Goal: Find specific page/section: Find specific page/section

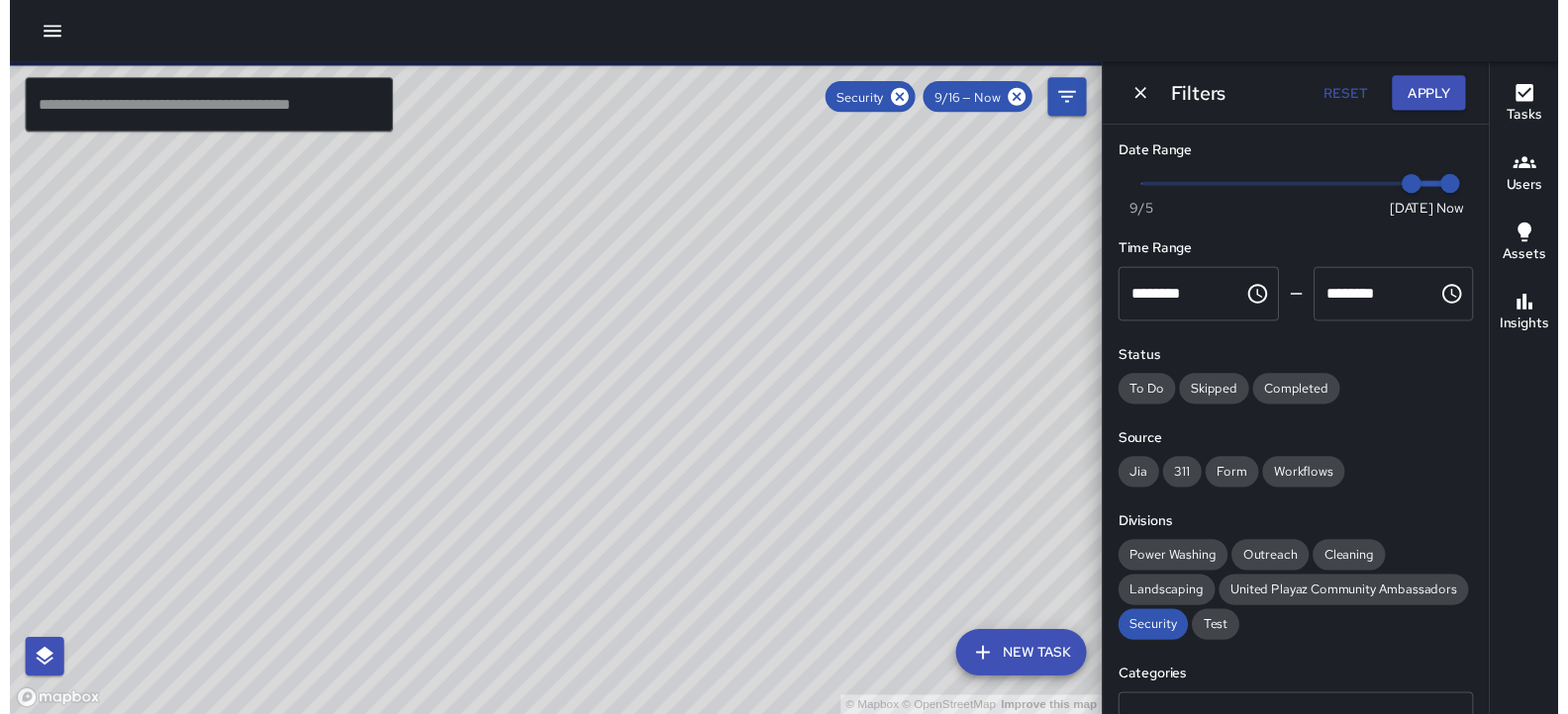
scroll to position [487, 0]
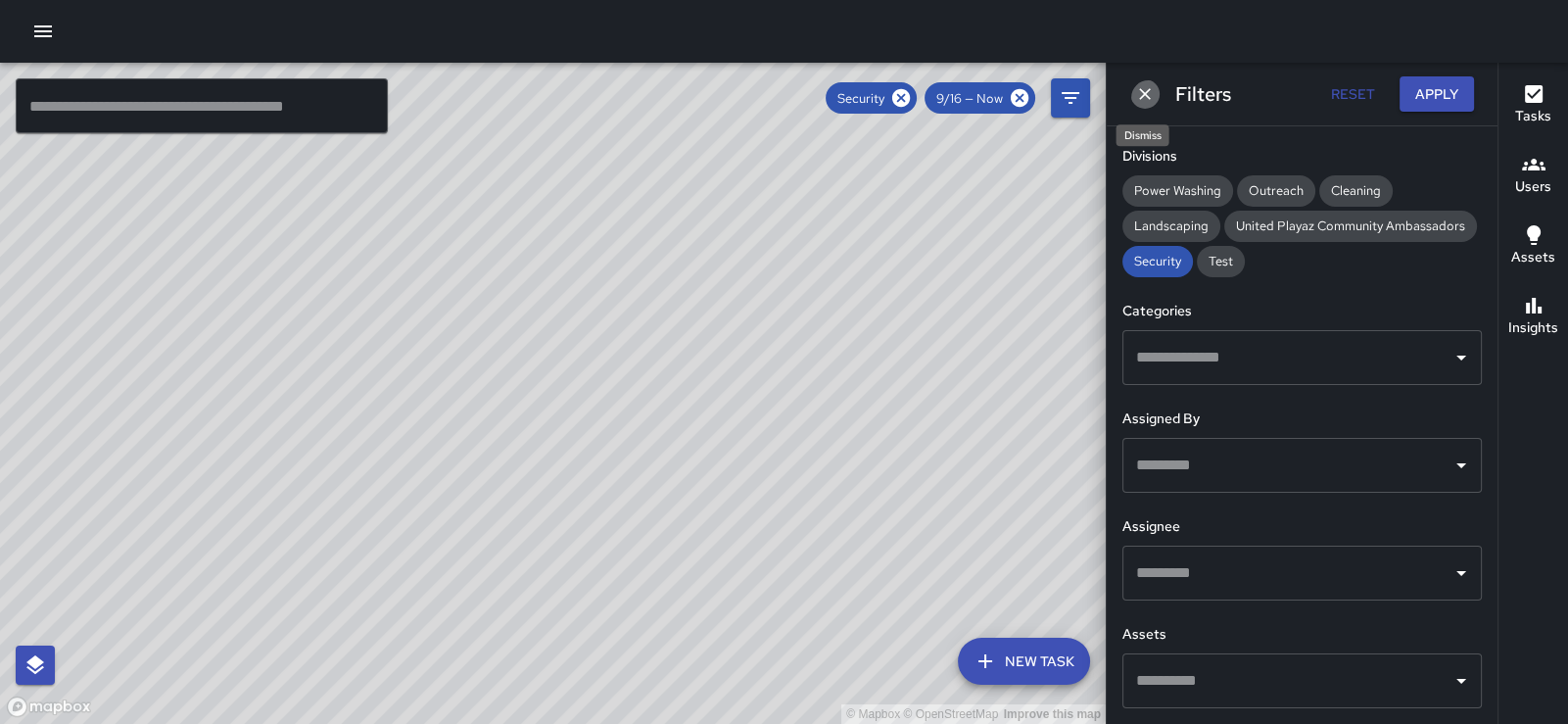
click at [1153, 95] on icon "Dismiss" at bounding box center [1145, 94] width 20 height 20
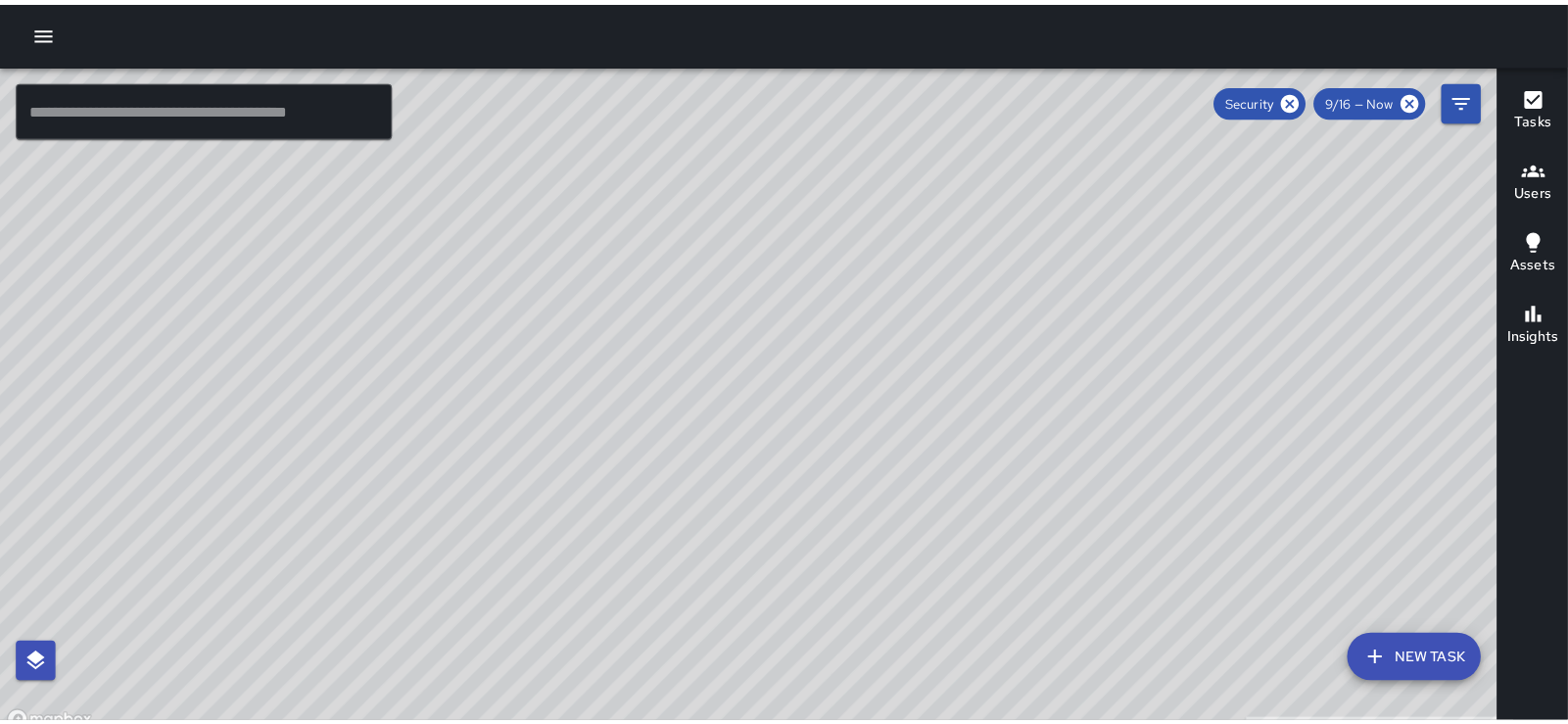
scroll to position [16798, 0]
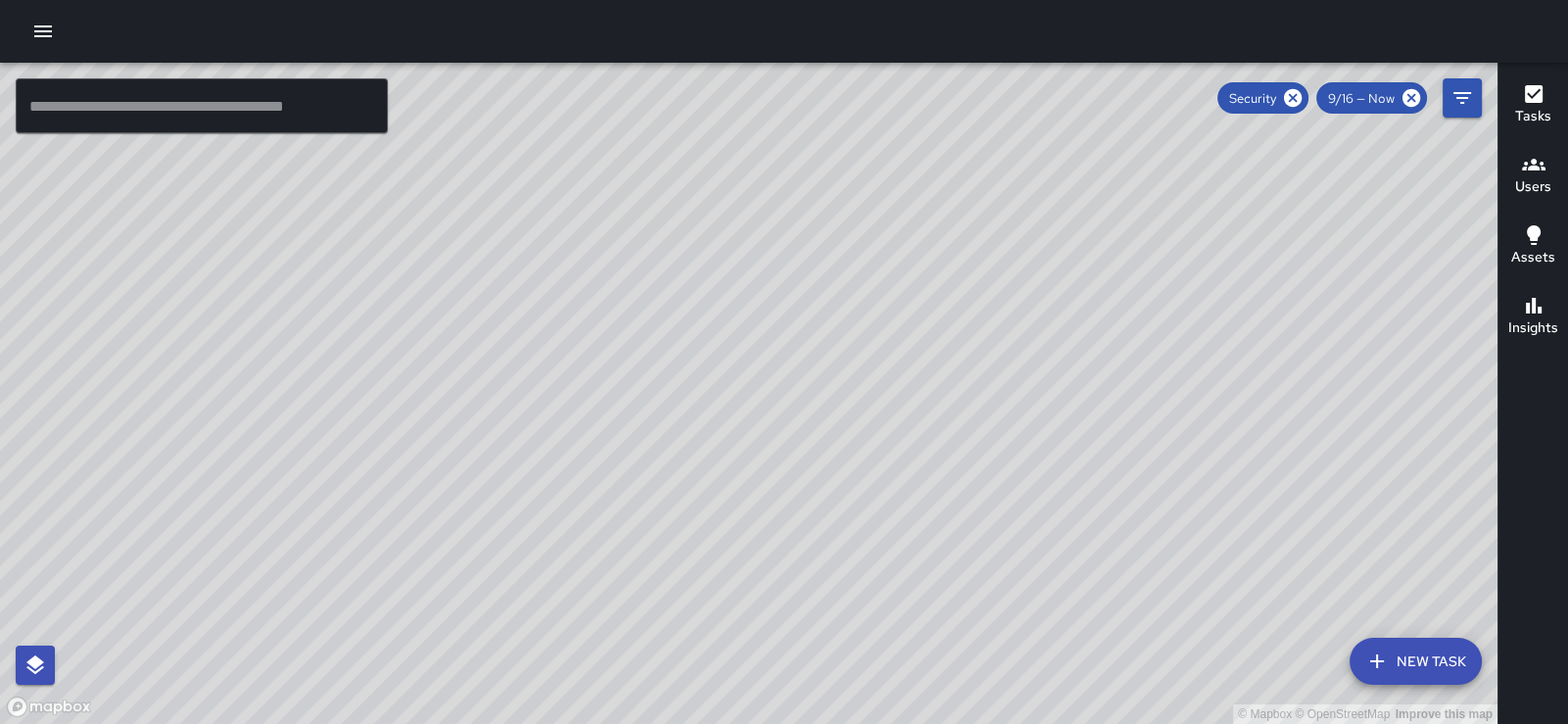
click at [1541, 163] on icon "button" at bounding box center [1534, 165] width 24 height 24
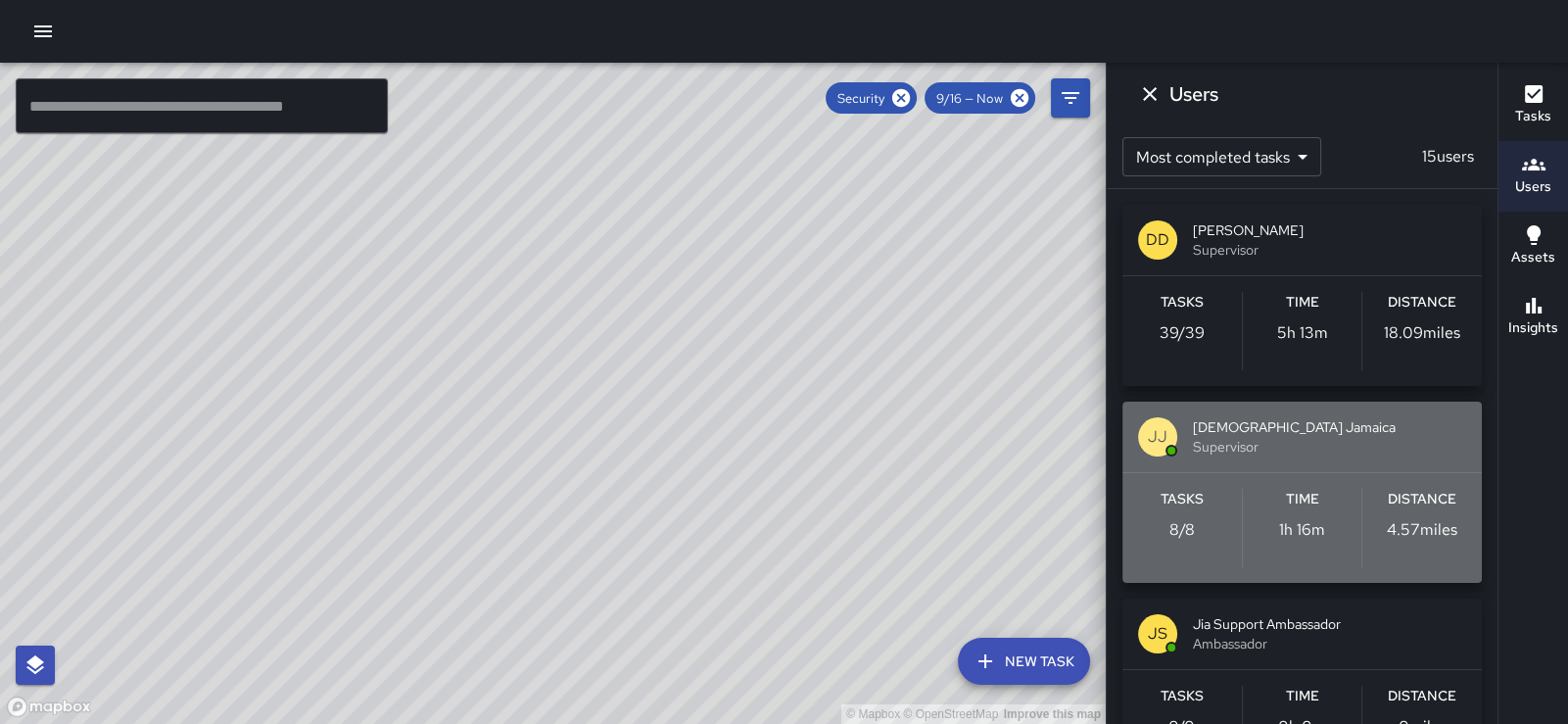
click at [1332, 473] on div "[PERSON_NAME] [PERSON_NAME] Jamaica Supervisor" at bounding box center [1303, 436] width 360 height 70
click at [1332, 480] on div "Users Most completed tasks * ​ 15 users DD [PERSON_NAME] Supervisor Tasks 39 / …" at bounding box center [1302, 362] width 392 height 724
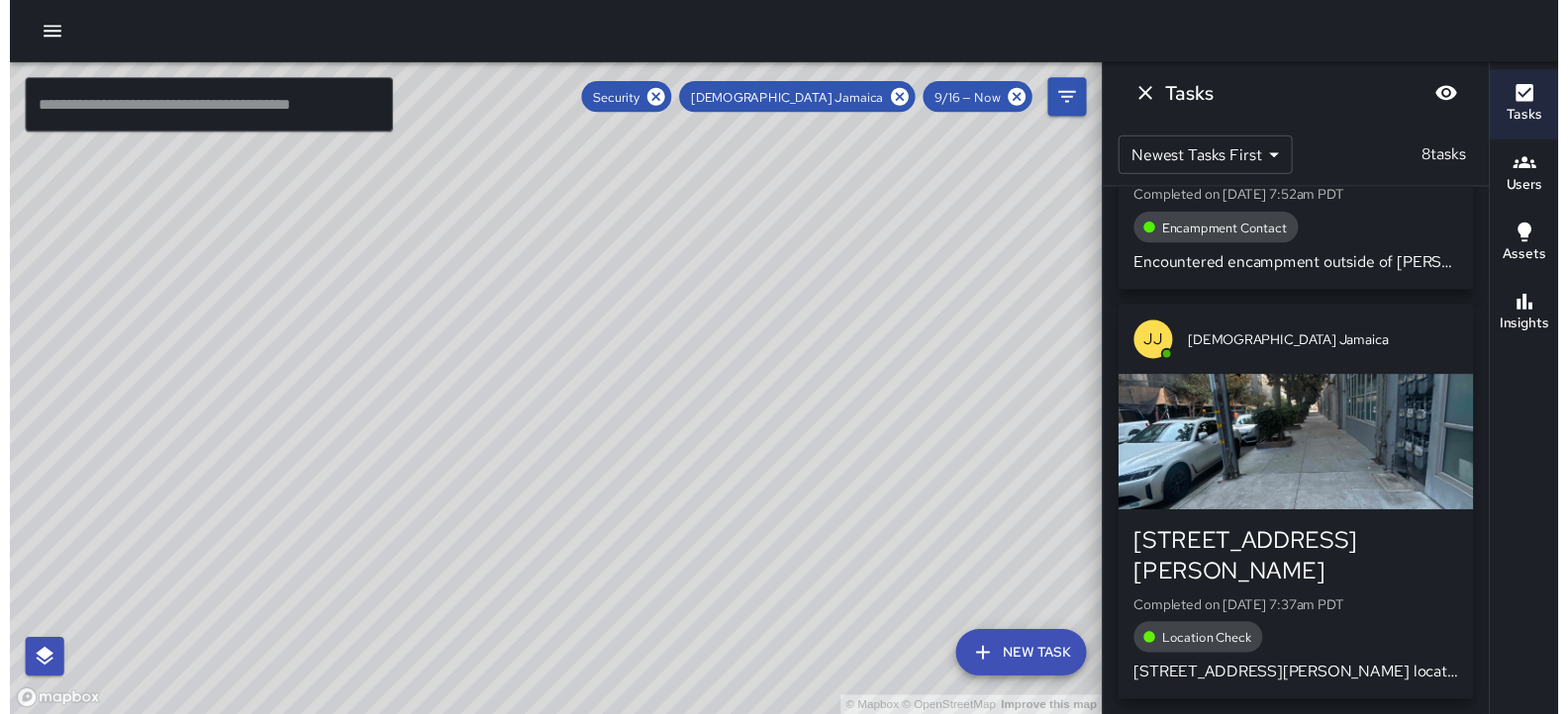
scroll to position [2687, 0]
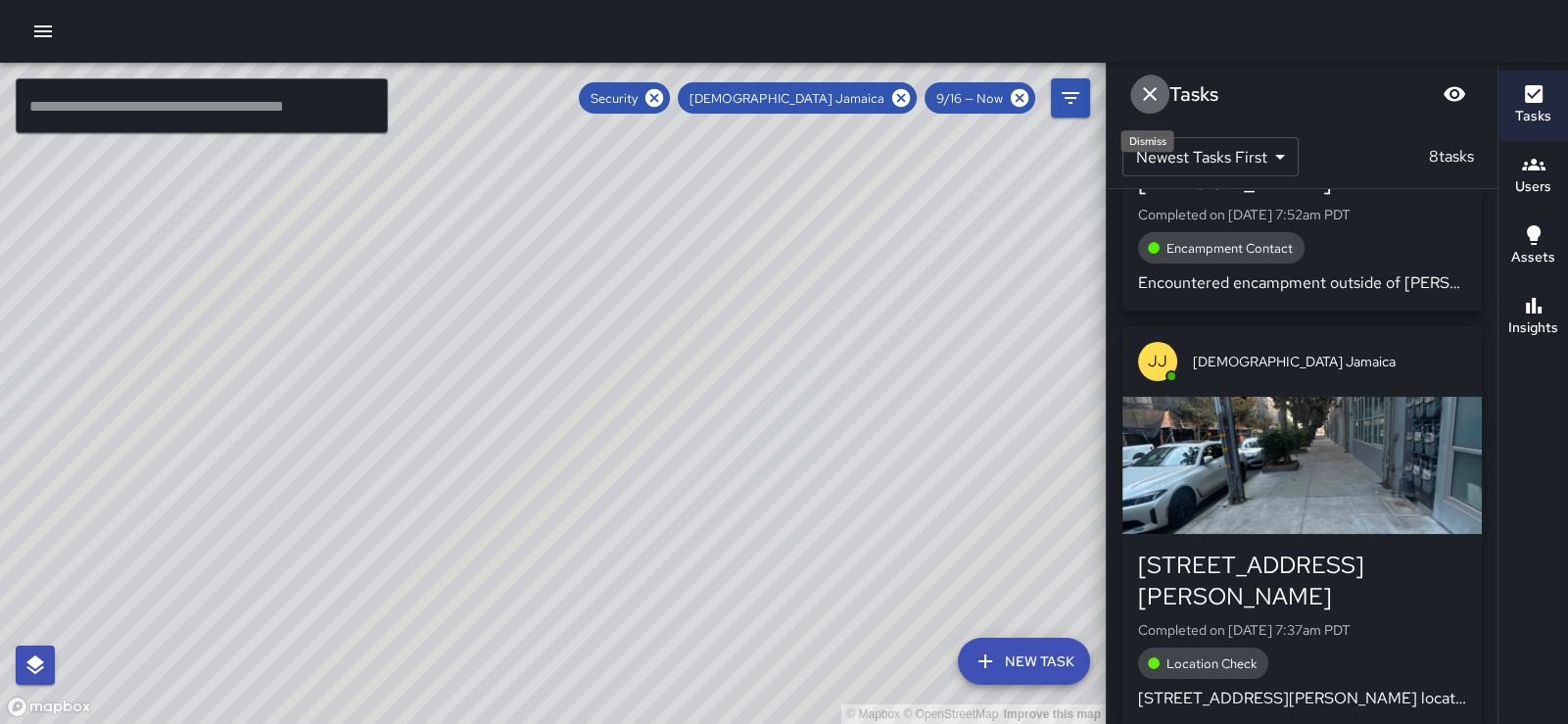
click at [1151, 97] on icon "Dismiss" at bounding box center [1150, 94] width 24 height 24
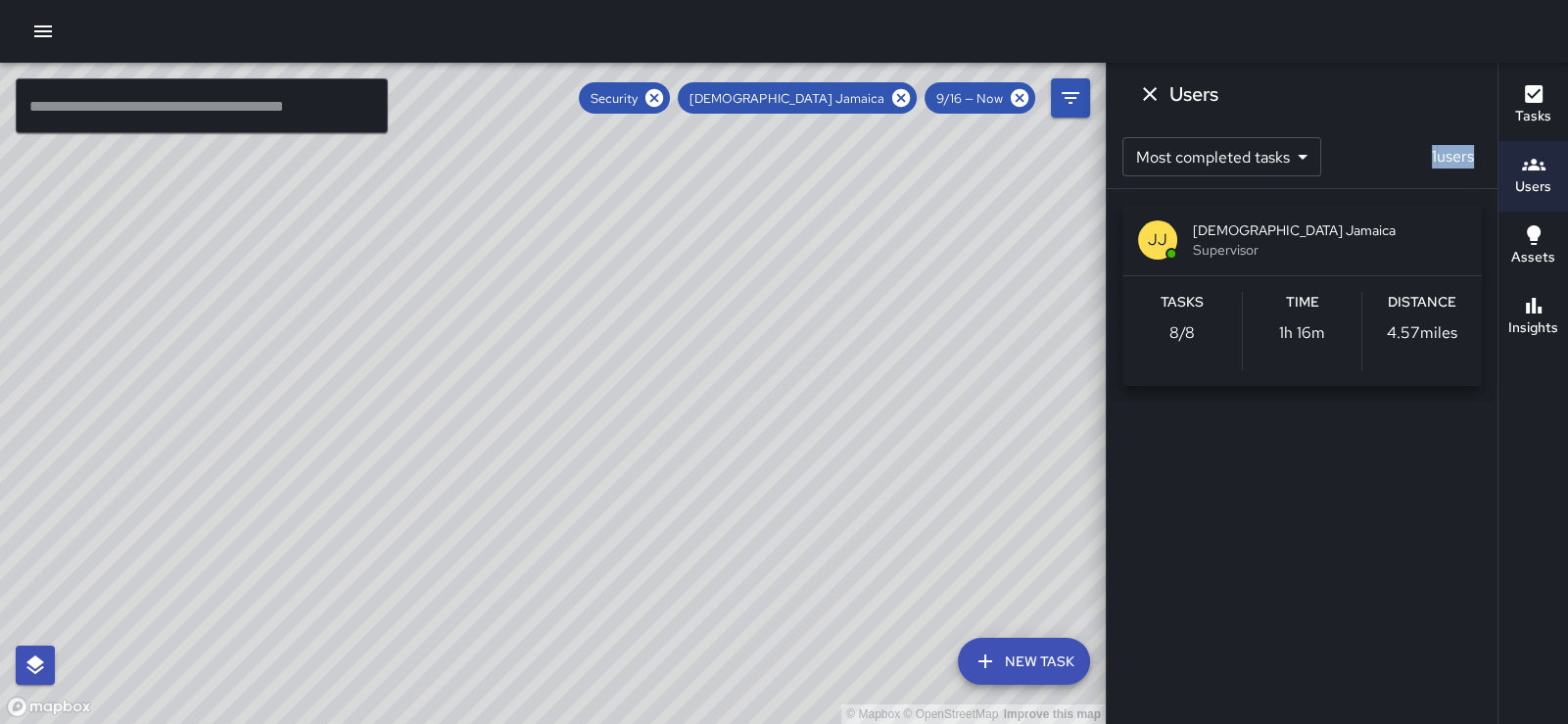
drag, startPoint x: 1029, startPoint y: 268, endPoint x: 854, endPoint y: 338, distance: 188.5
click at [854, 338] on div "© Mapbox © OpenStreetMap Improve this map" at bounding box center [553, 393] width 1106 height 662
click at [1533, 108] on h6 "Tasks" at bounding box center [1533, 117] width 37 height 22
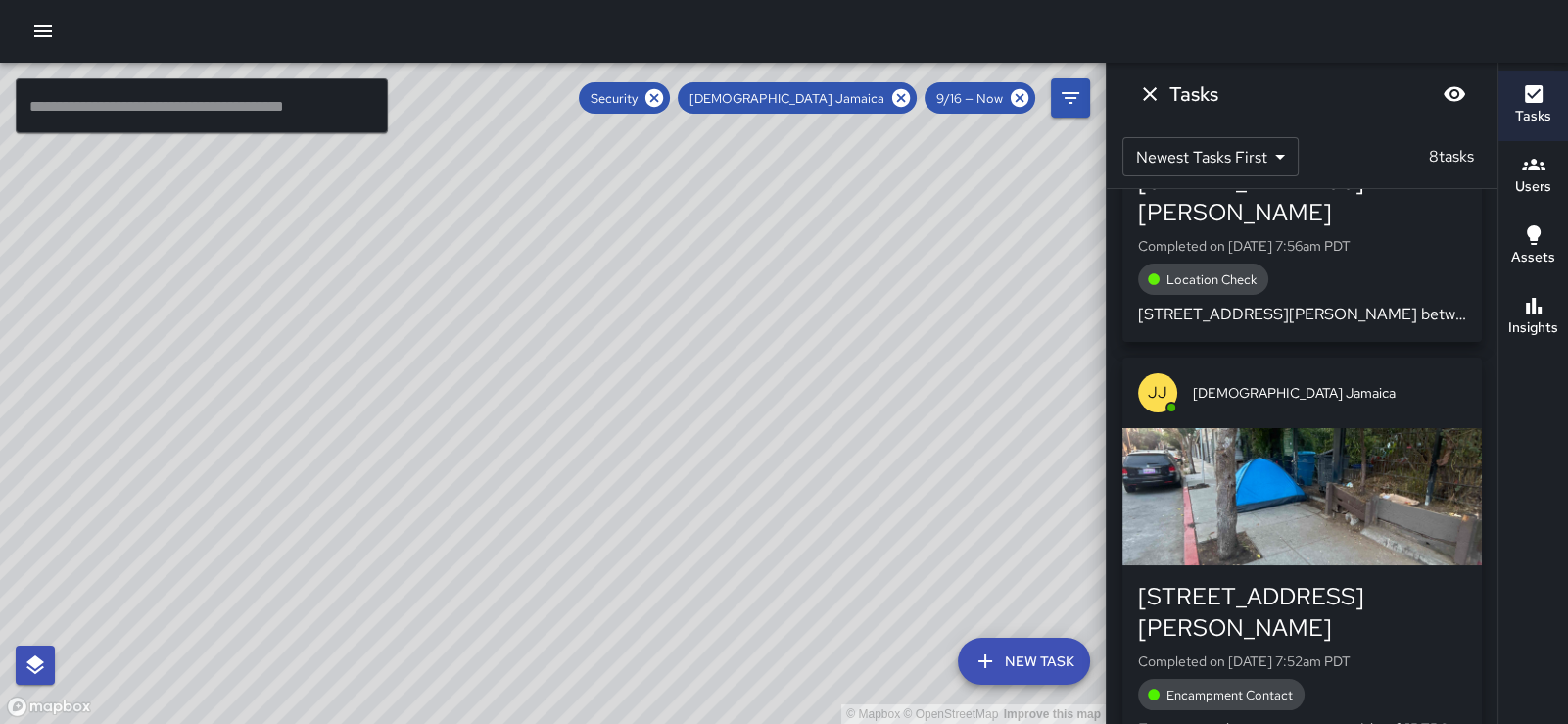
scroll to position [2272, 0]
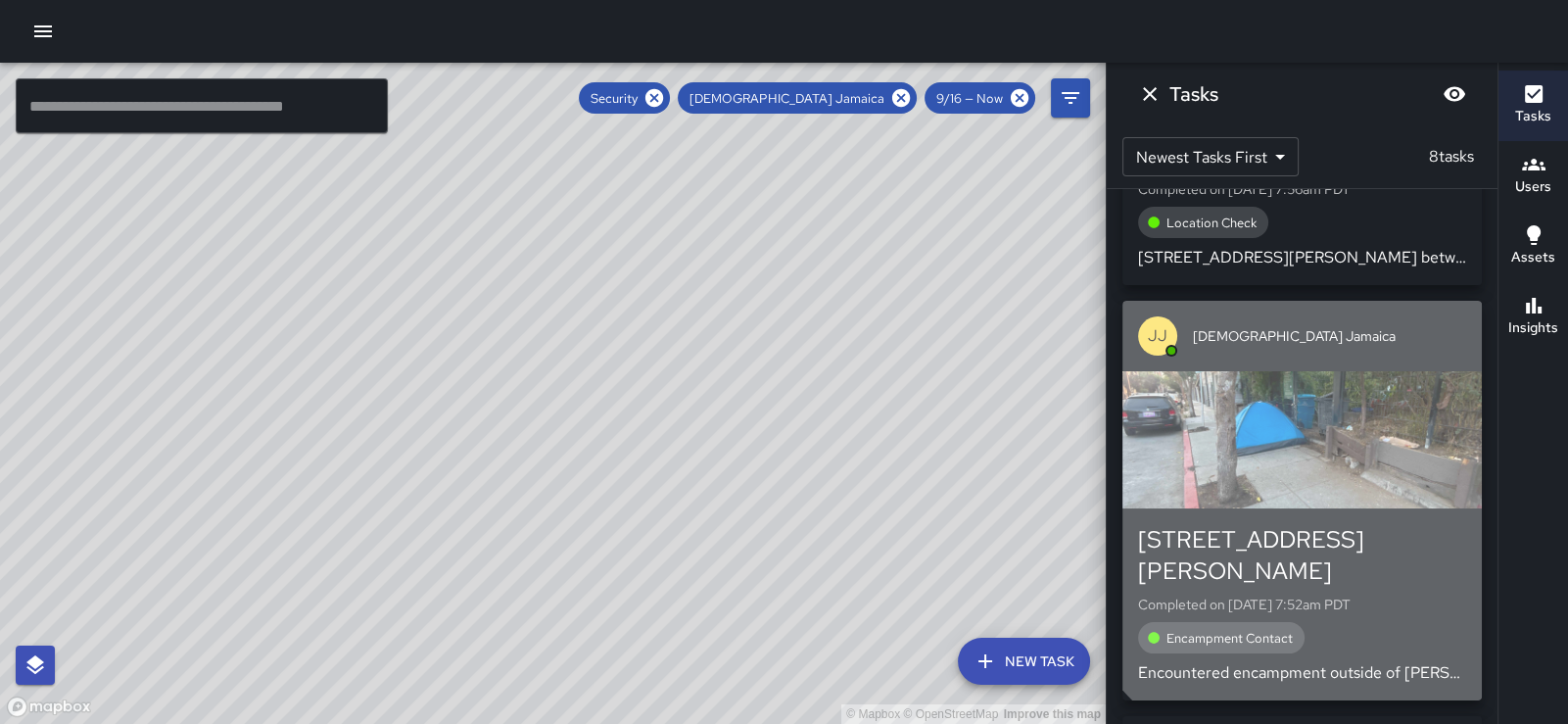
click at [1361, 484] on div "button" at bounding box center [1303, 440] width 360 height 137
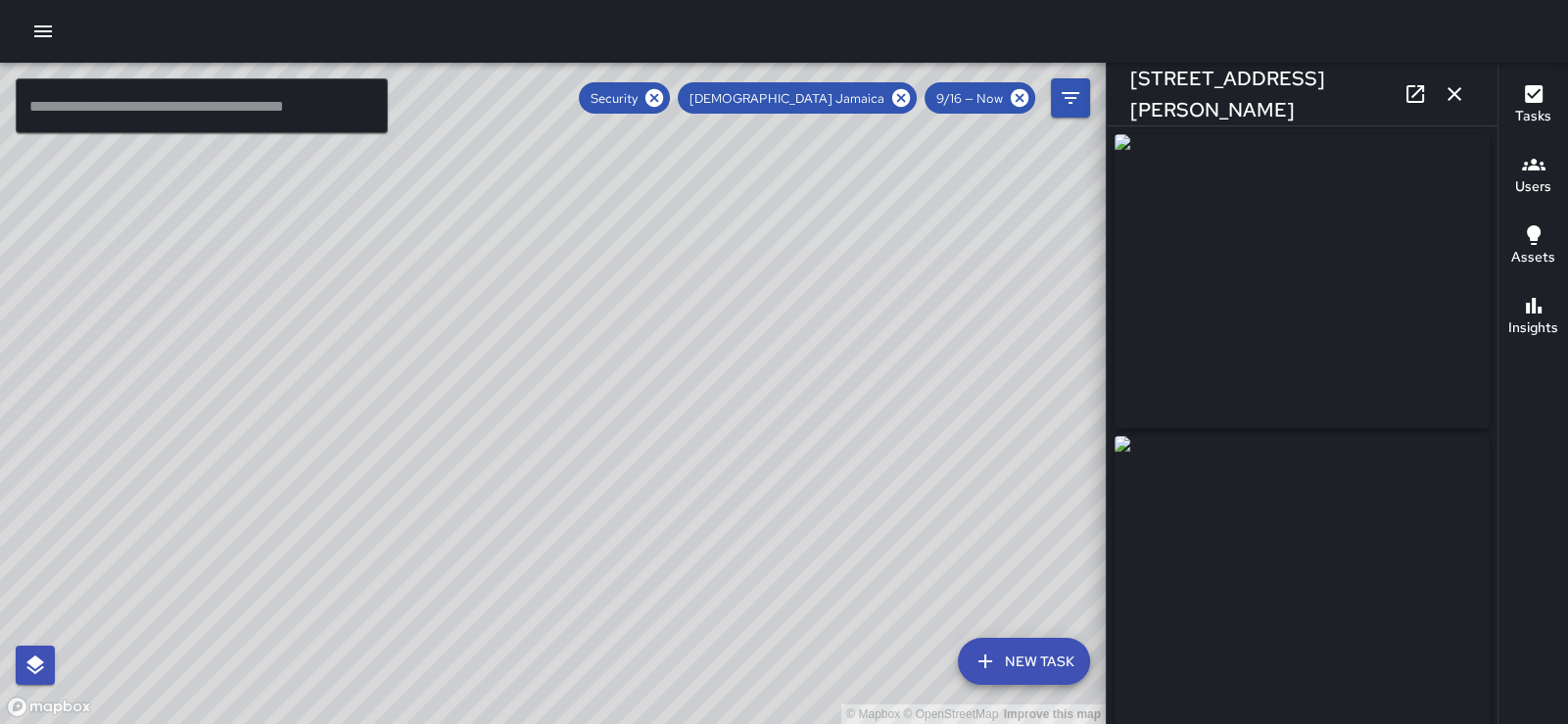
type input "**********"
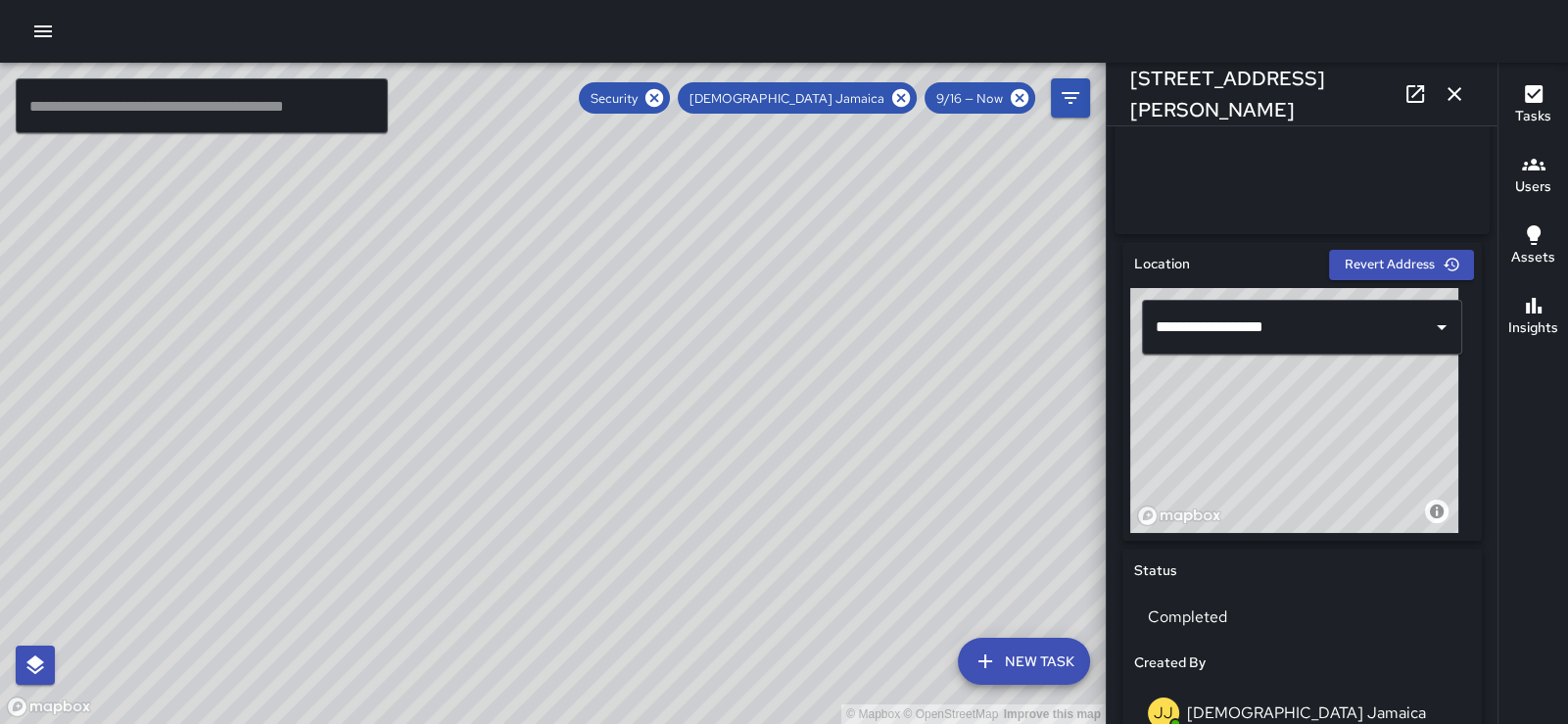
scroll to position [0, 0]
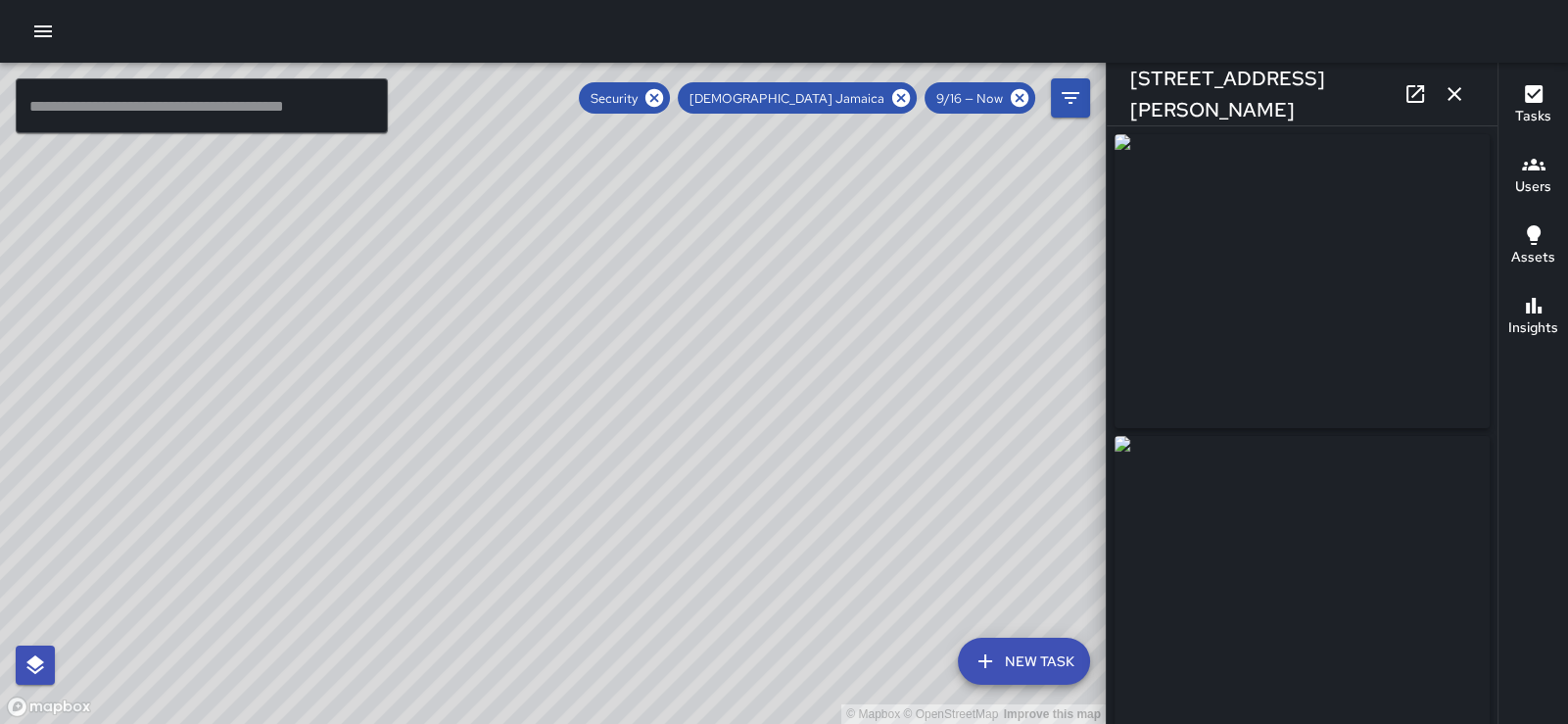
click at [1452, 93] on icon "button" at bounding box center [1455, 94] width 14 height 14
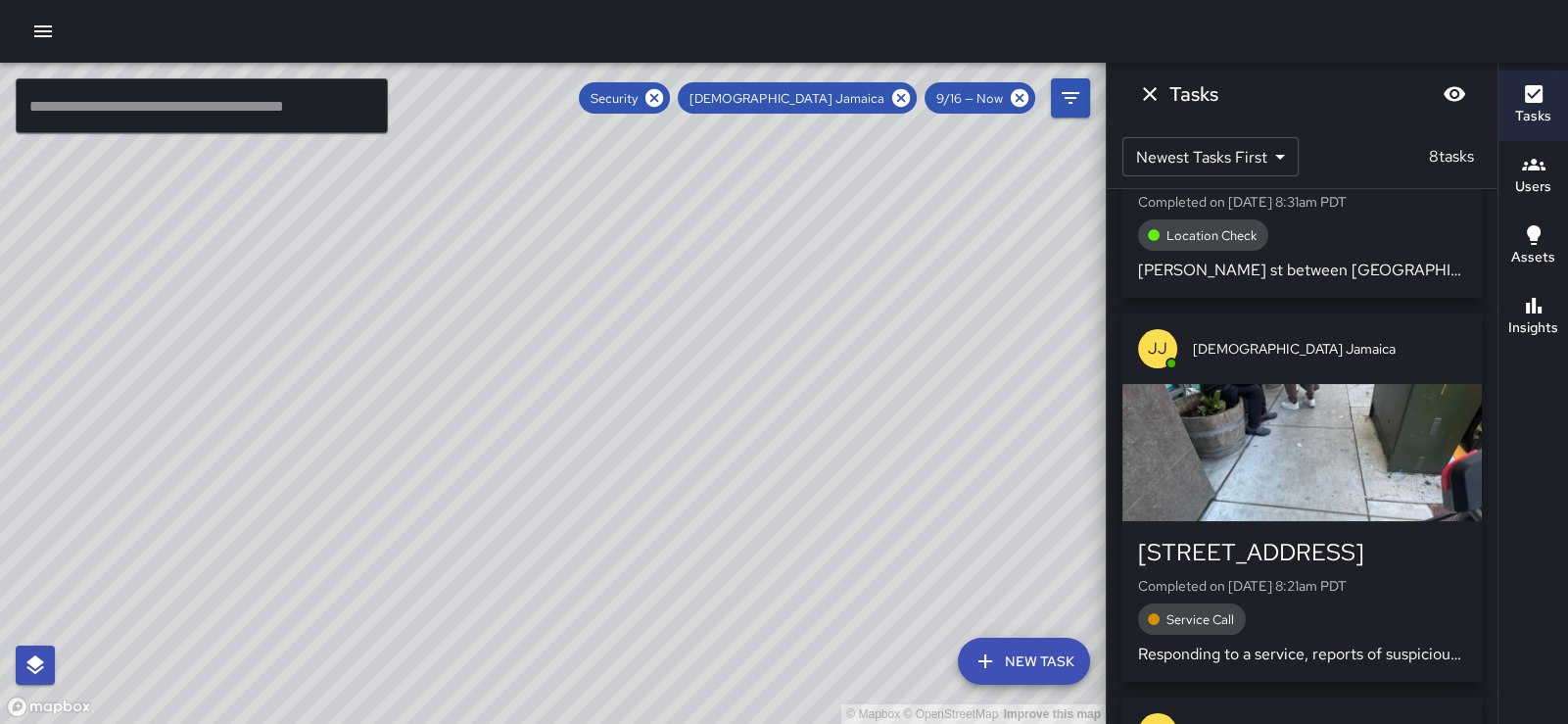
scroll to position [1139, 0]
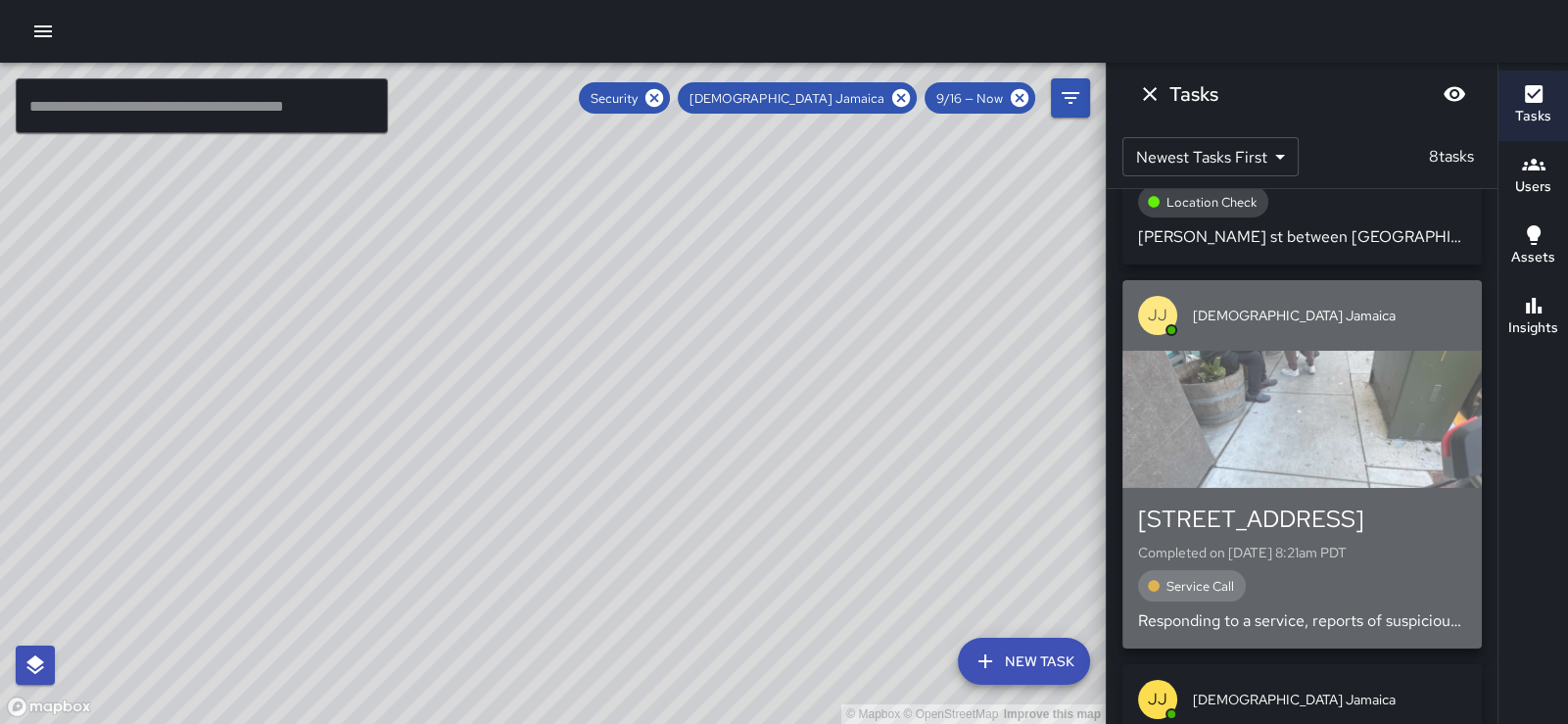
click at [1303, 436] on div "button" at bounding box center [1303, 419] width 360 height 137
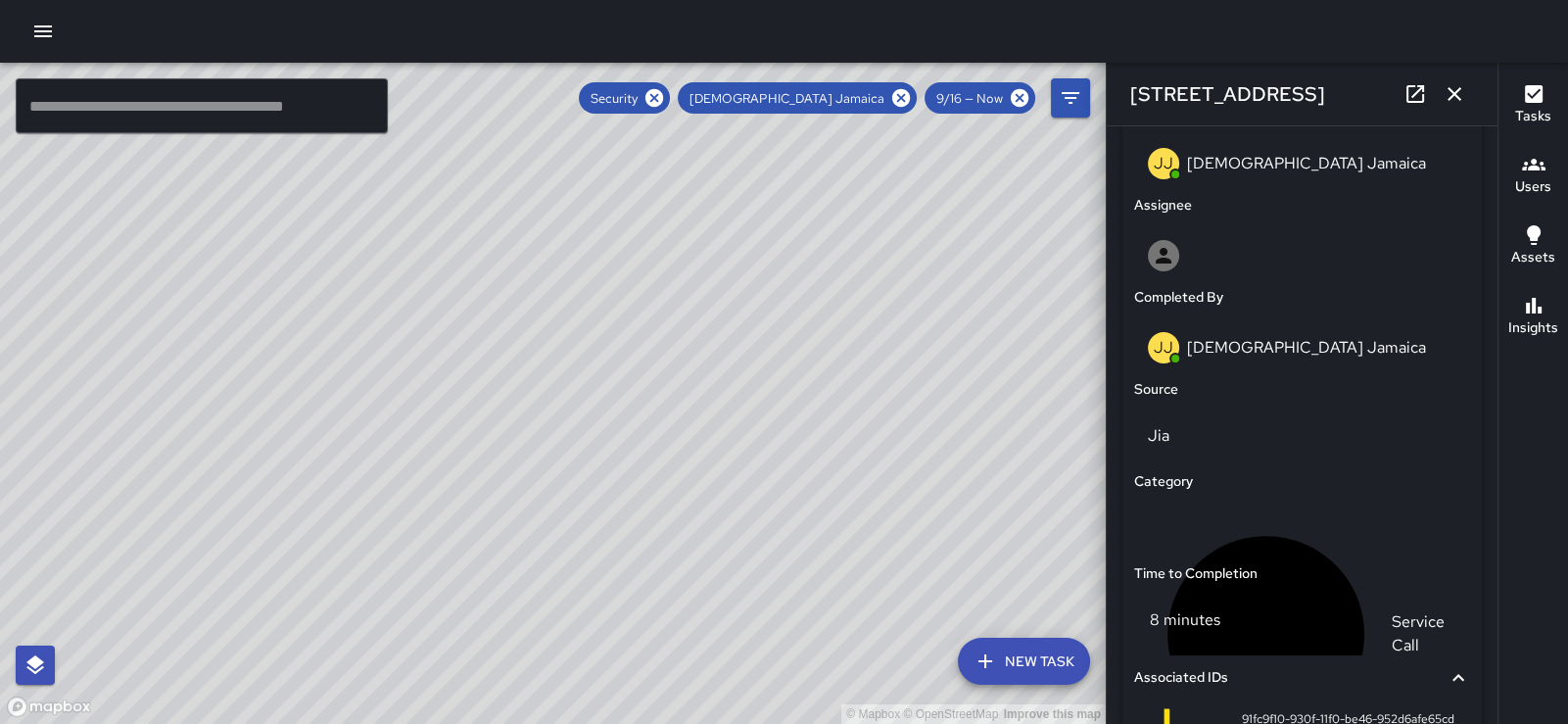
scroll to position [1518, 0]
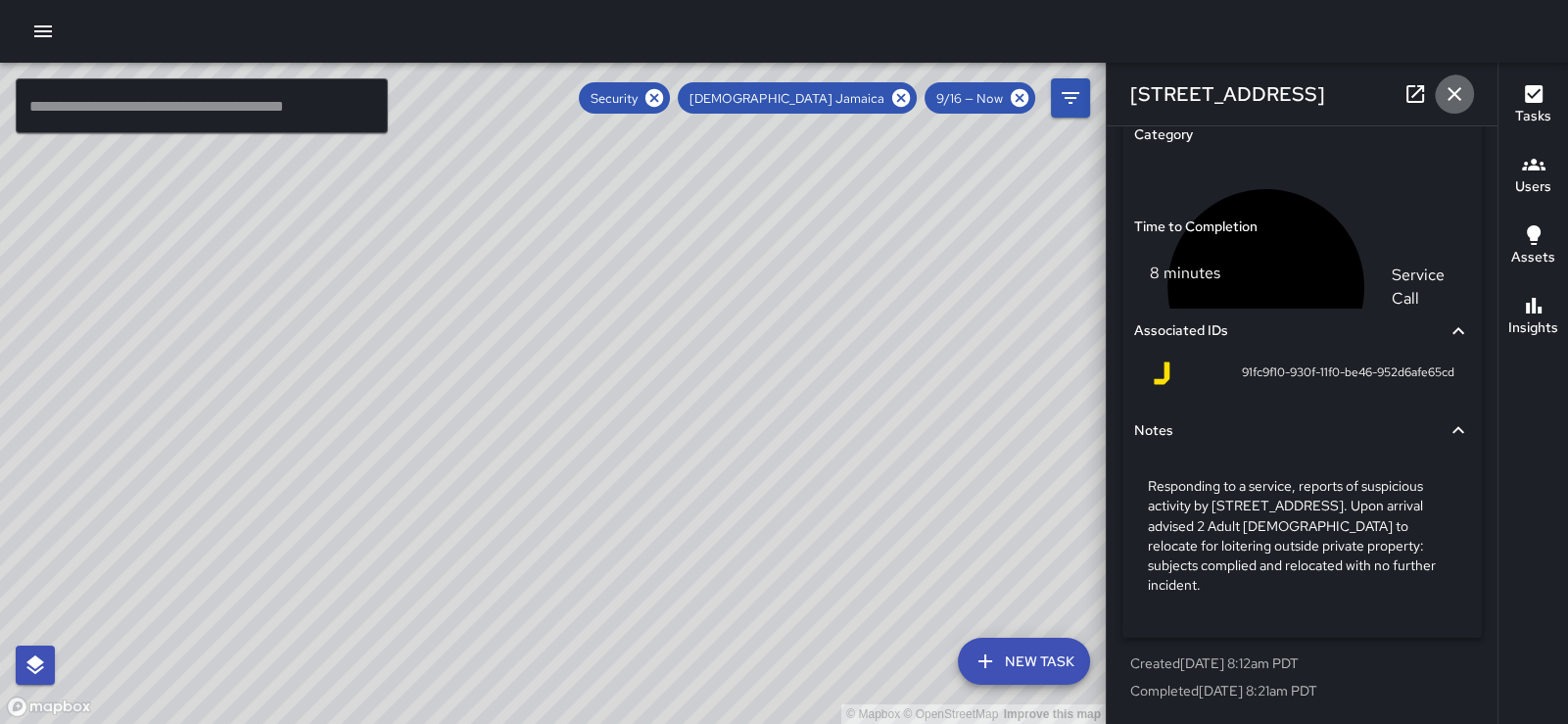
click at [1449, 101] on icon "button" at bounding box center [1455, 94] width 24 height 24
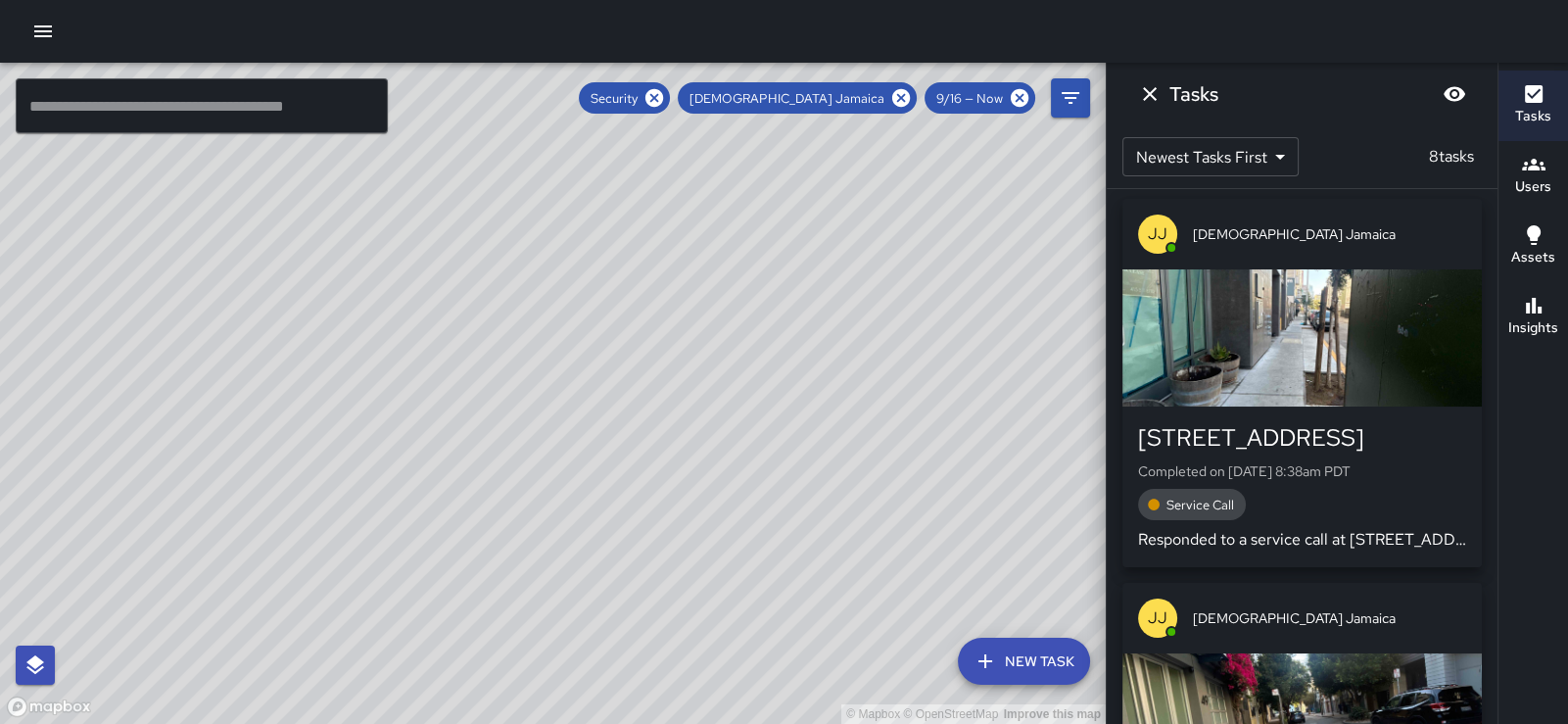
scroll to position [0, 0]
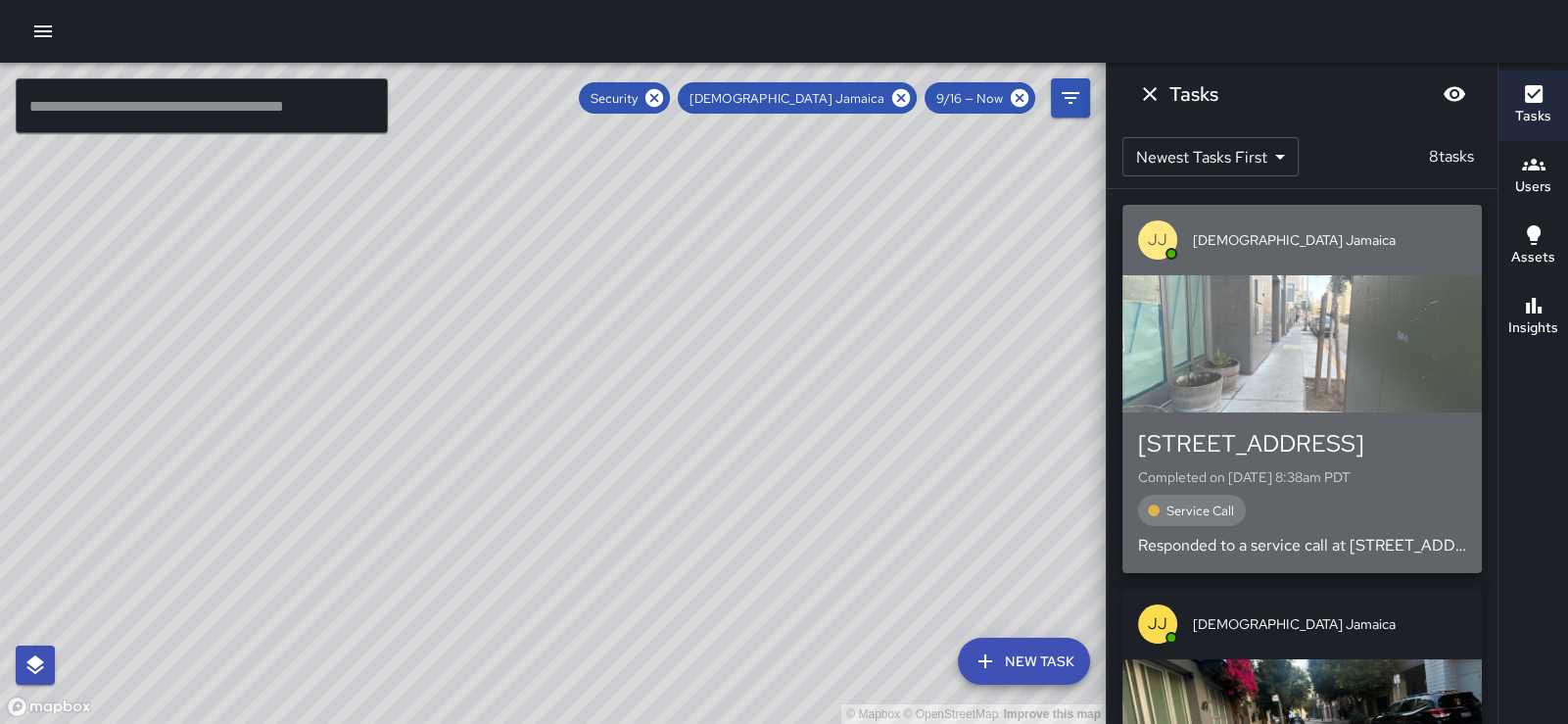
click at [1291, 370] on div "button" at bounding box center [1303, 343] width 360 height 137
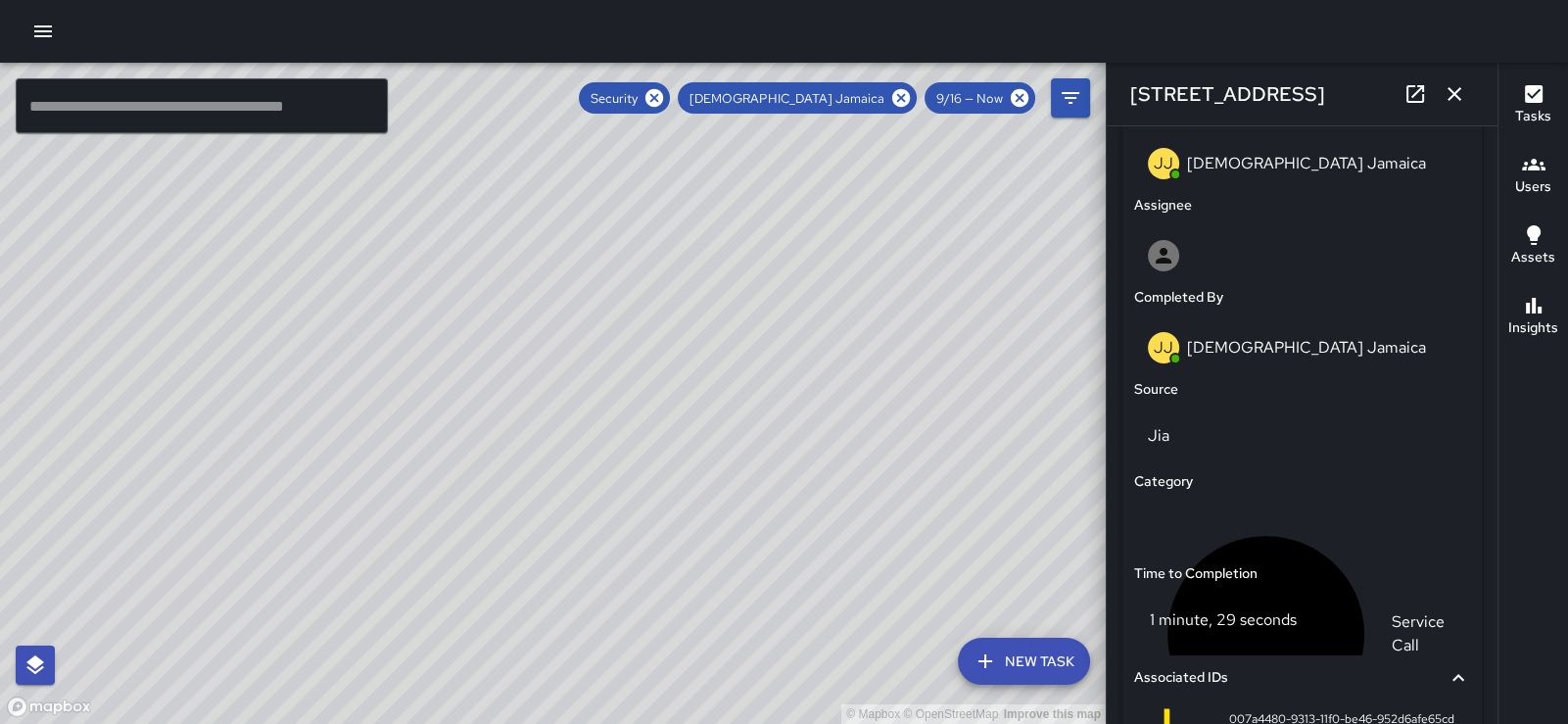
scroll to position [1493, 0]
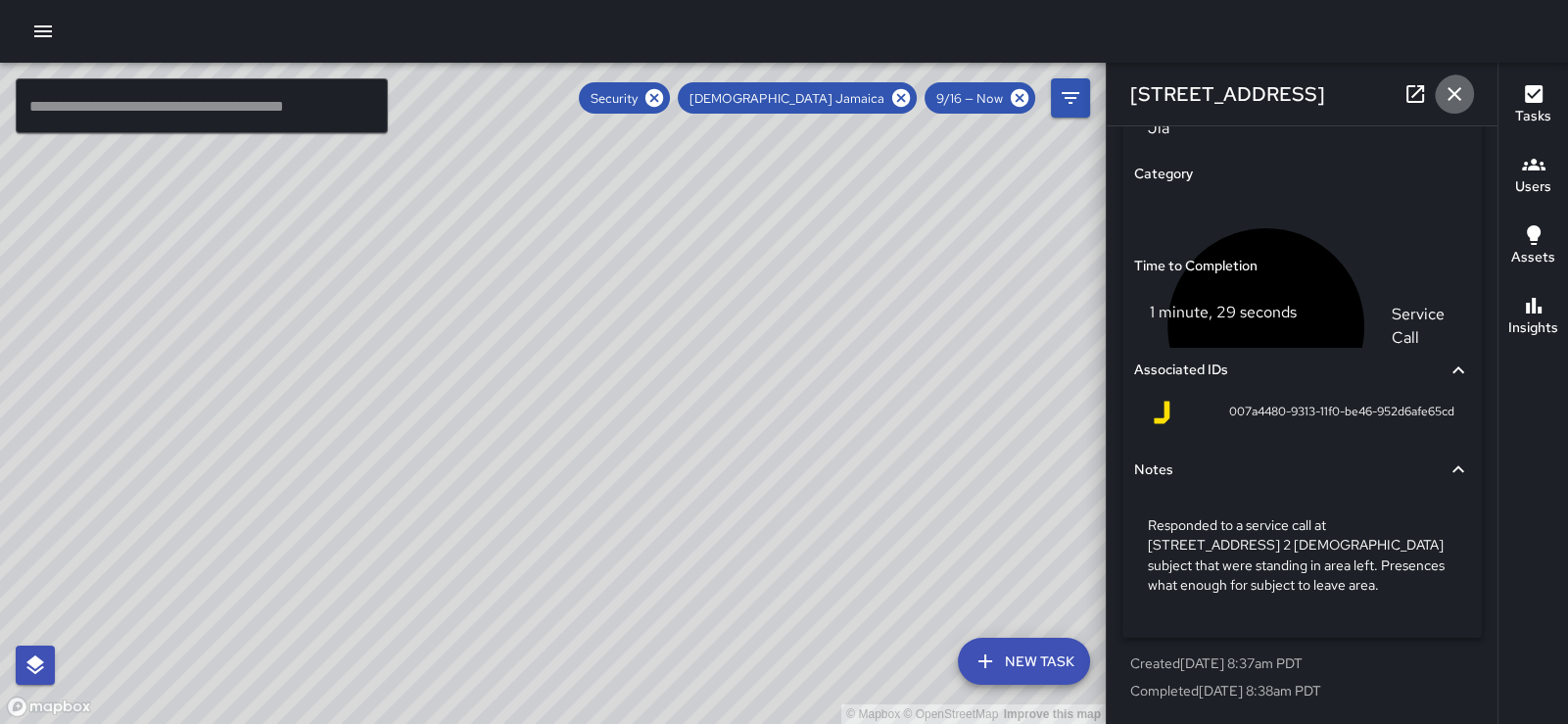
click at [1448, 88] on icon "button" at bounding box center [1455, 94] width 24 height 24
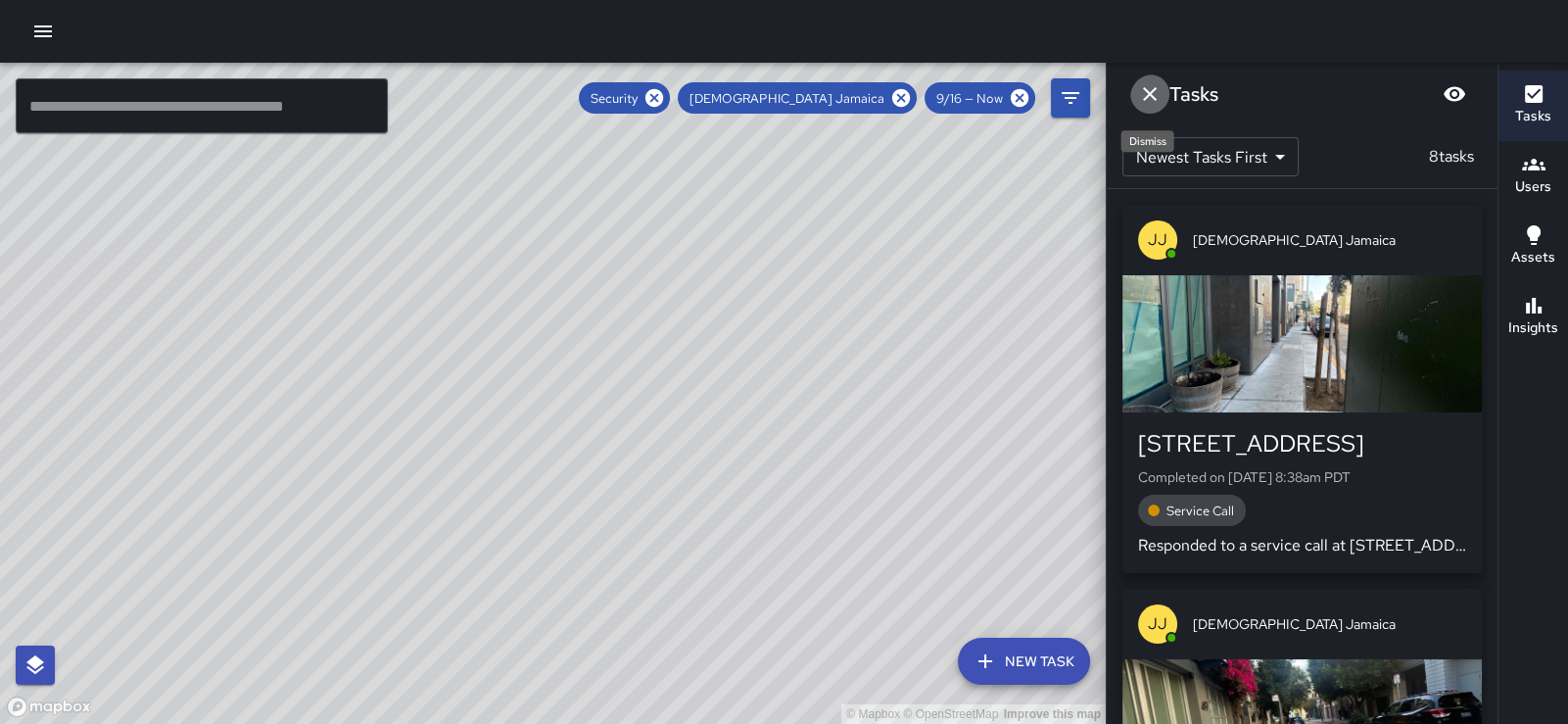
click at [1151, 98] on icon "Dismiss" at bounding box center [1150, 94] width 24 height 24
